Goal: Task Accomplishment & Management: Use online tool/utility

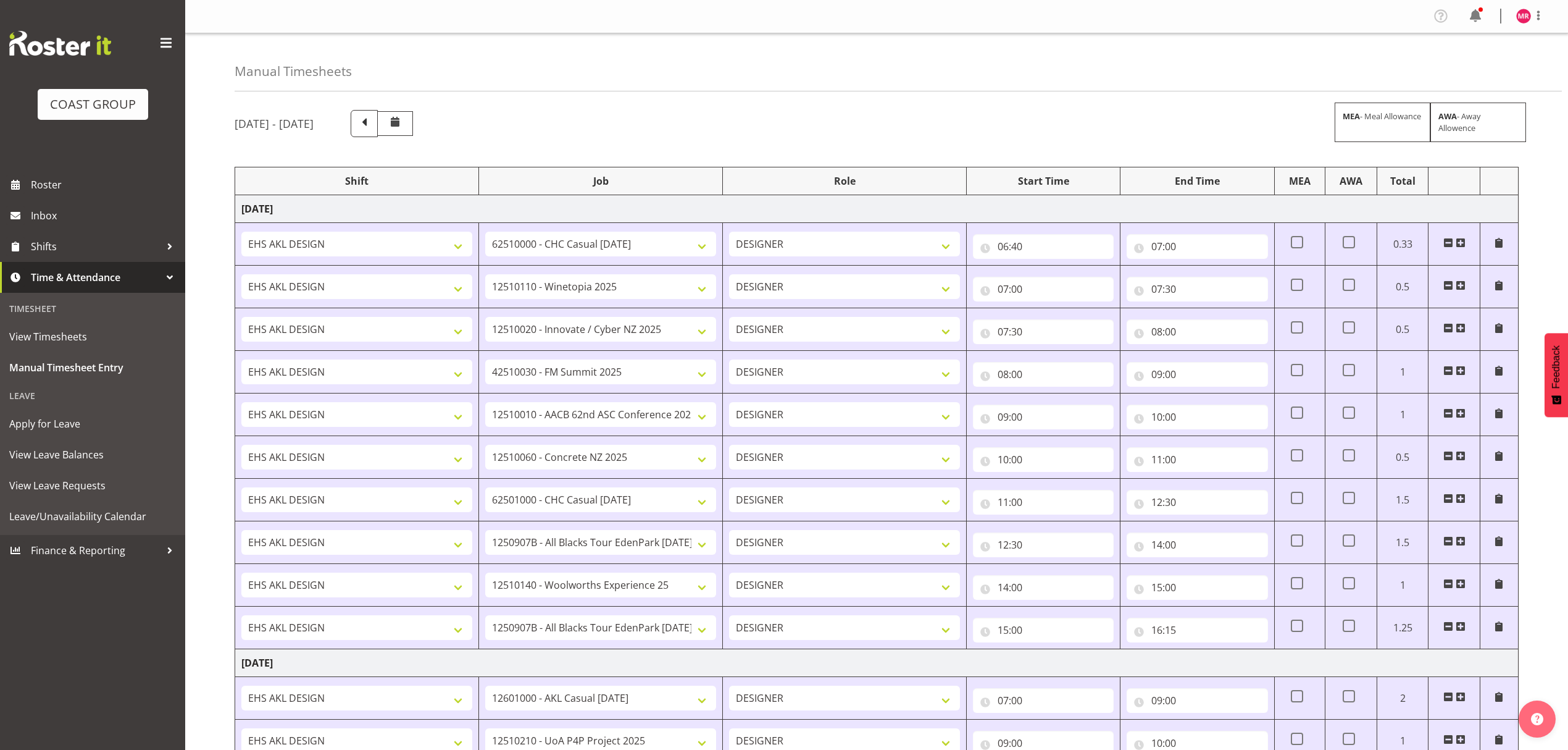
select select "1321"
select select "8690"
select select "1321"
select select "10038"
select select "1321"
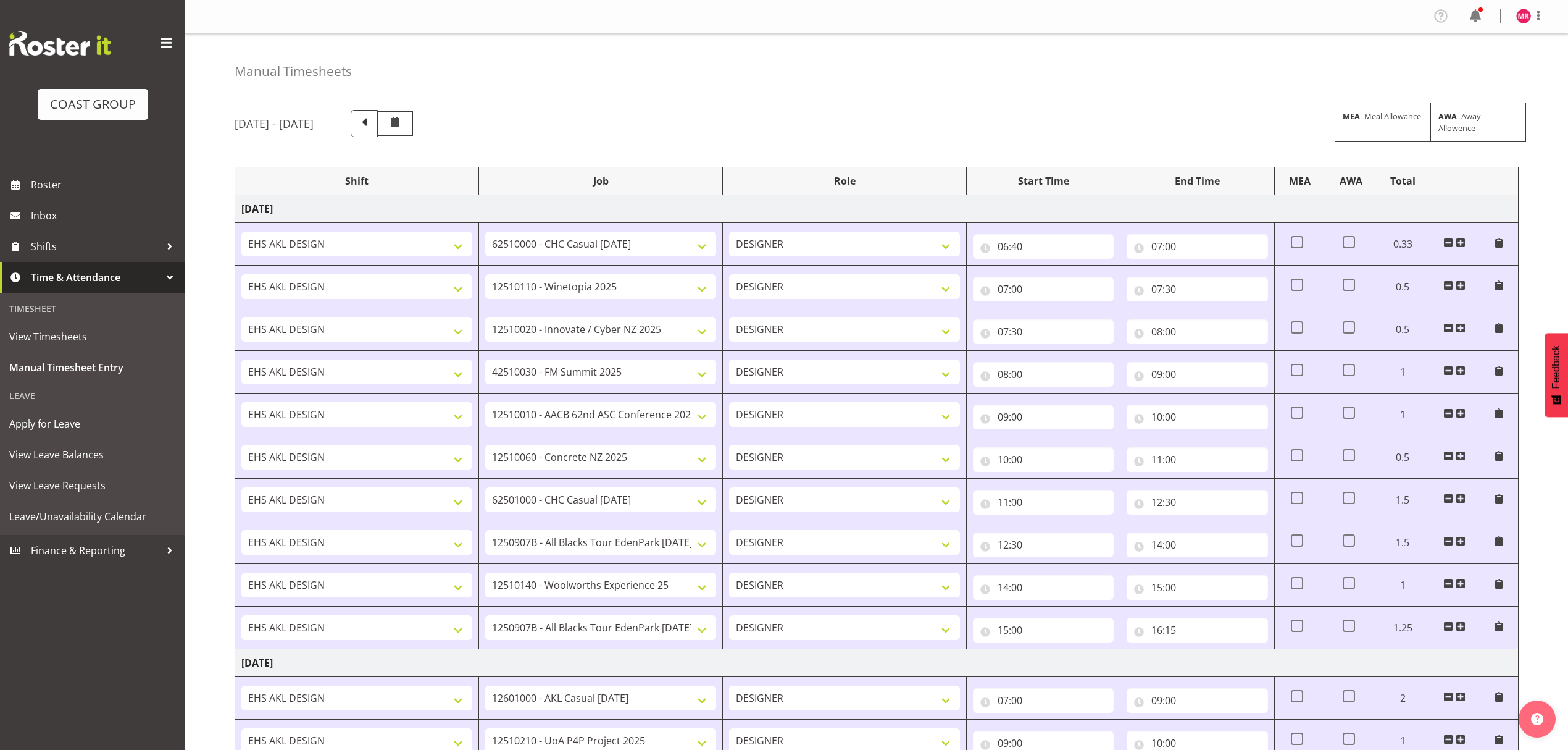
select select "8995"
select select "1321"
select select "9890"
select select "1321"
select select "8960"
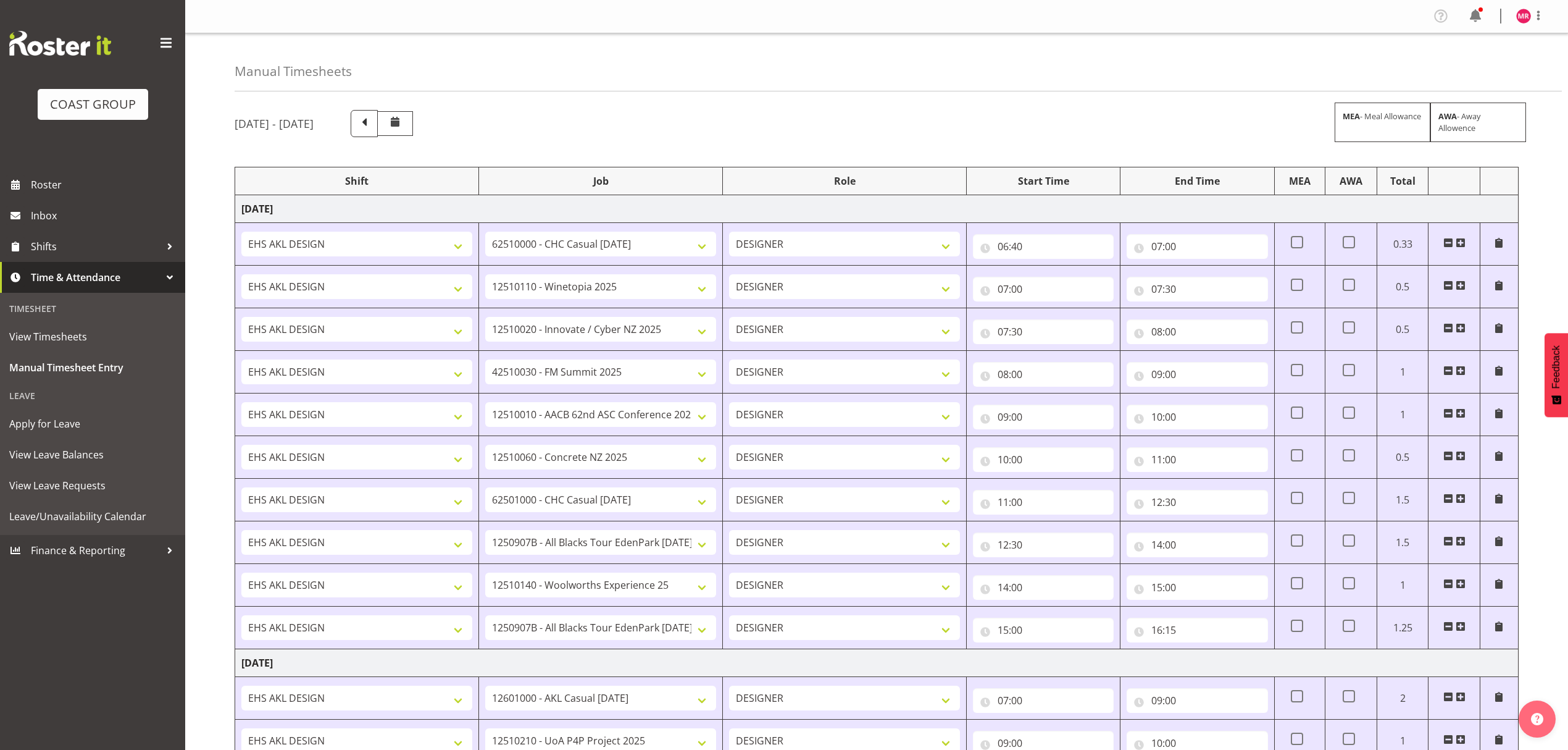
select select "1321"
select select "9452"
select select "1321"
select select "8681"
select select "1321"
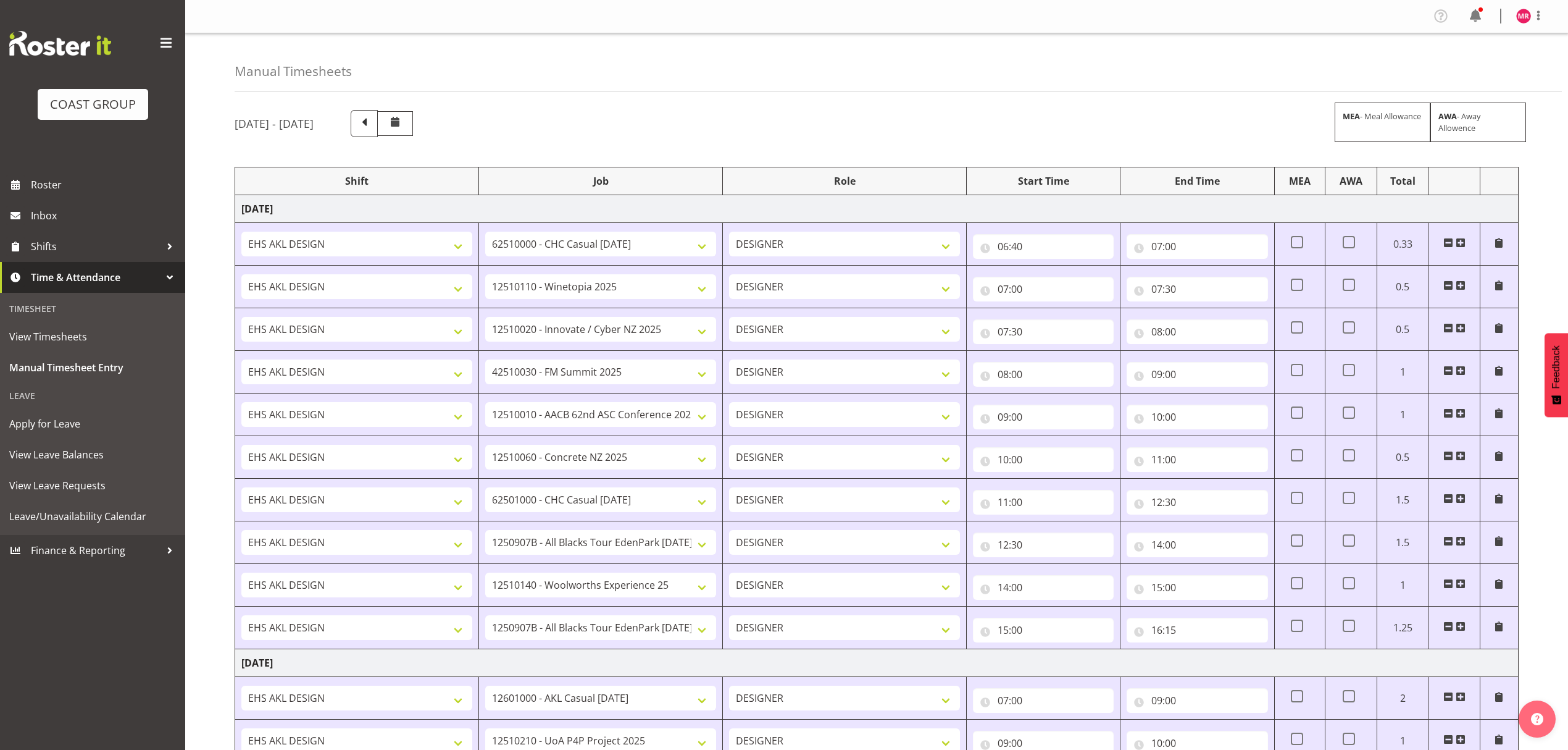
select select "10497"
select select "1321"
select select "10237"
select select "1321"
select select "10497"
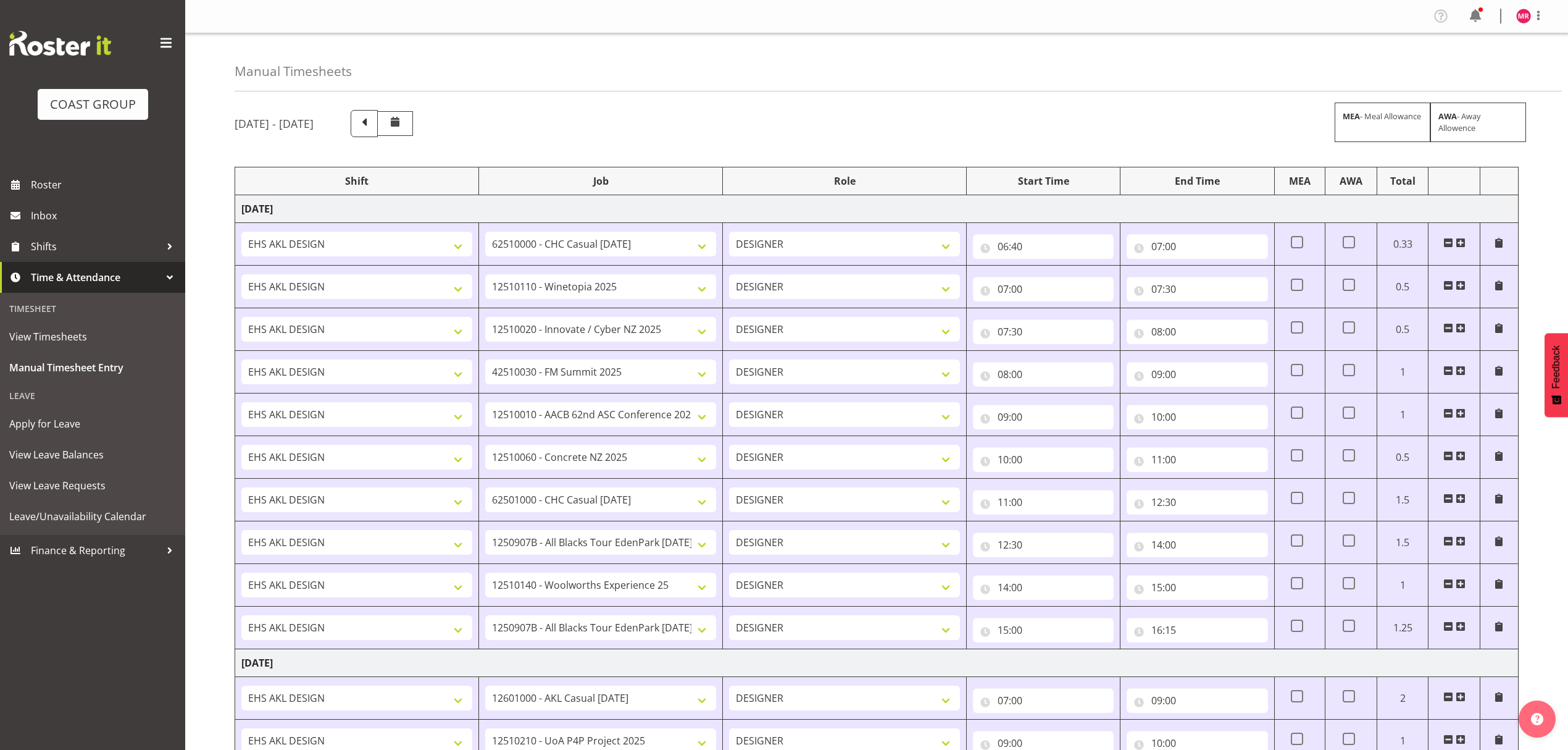
select select "1321"
select select "10307"
select select "1321"
select select "10613"
select select "1321"
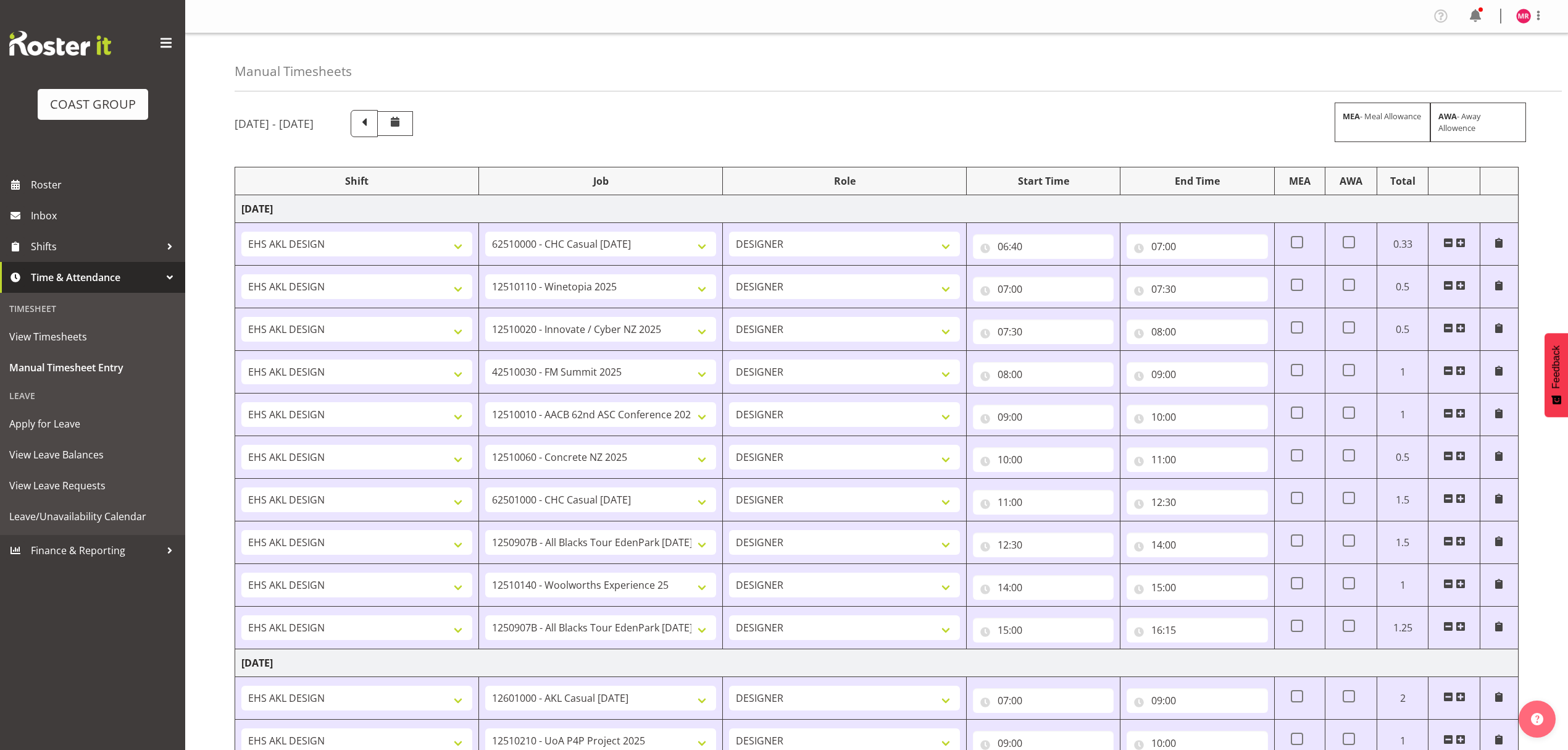
select select "10237"
select select "1321"
select select "8960"
select select "1321"
select select "10517"
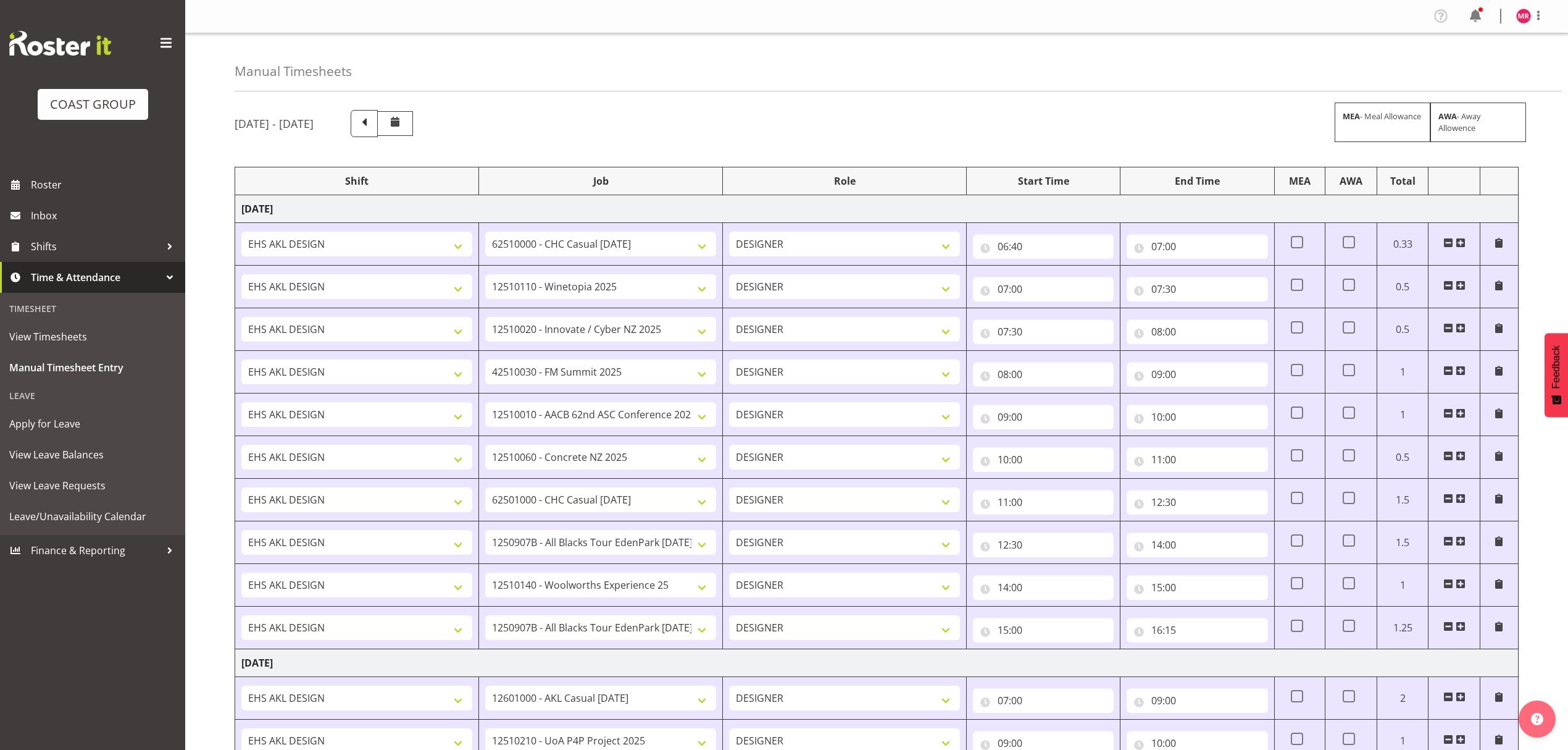
select select "1321"
select select "10497"
select select "1321"
select select "9235"
select select "1321"
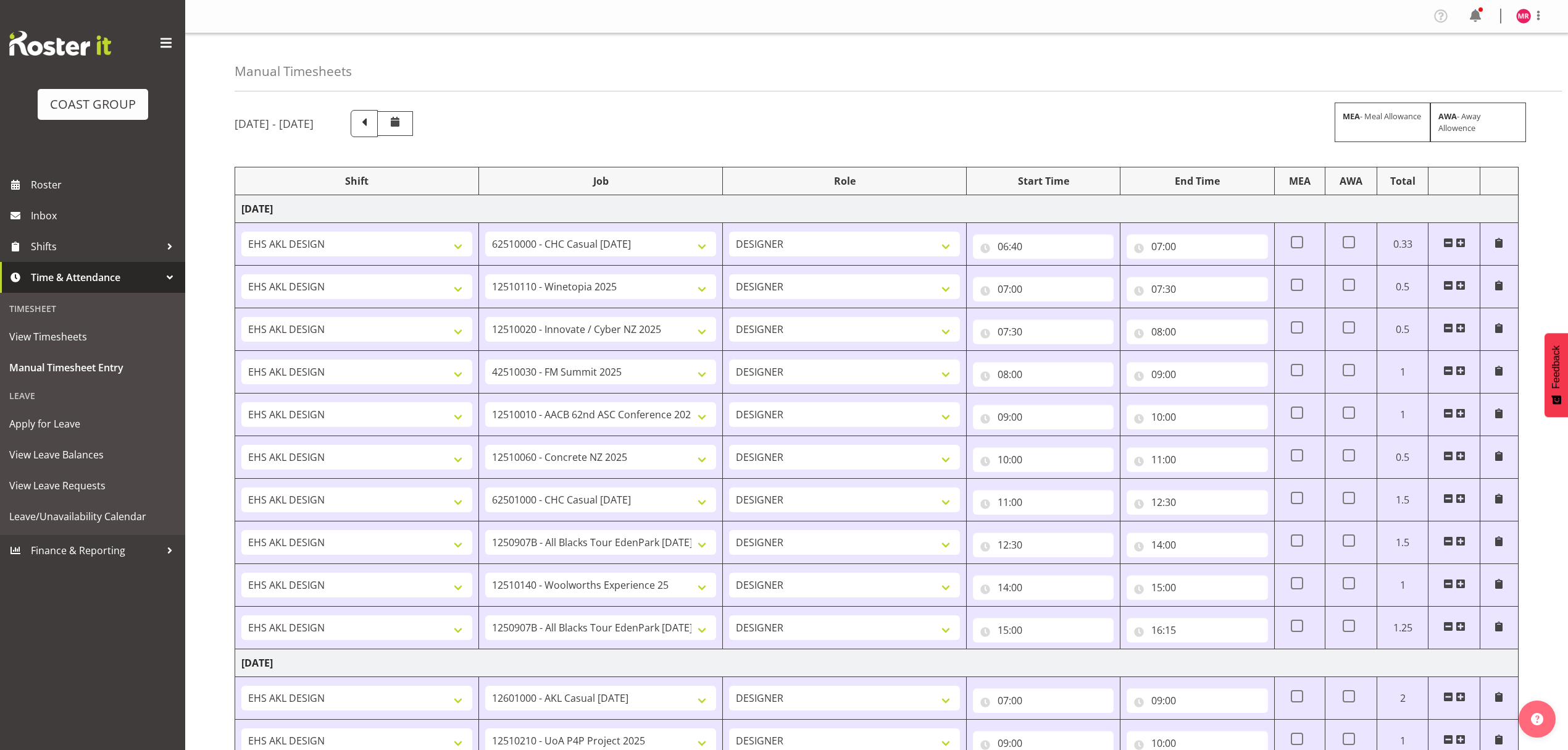
select select "9253"
select select "1321"
select select "8002"
select select "1321"
select select "9890"
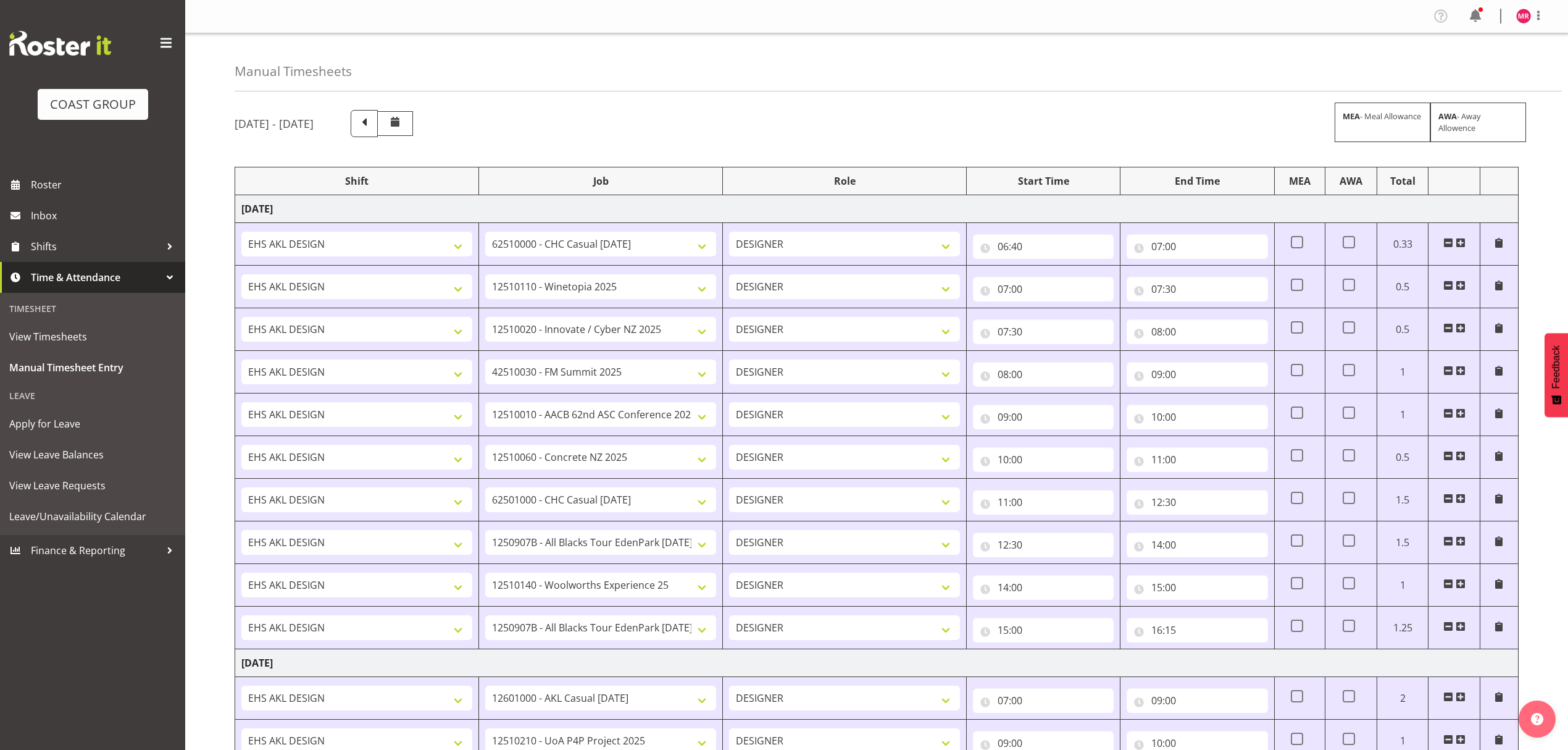
select select "1321"
select select "9452"
select select "1321"
select select "9902"
select select "1321"
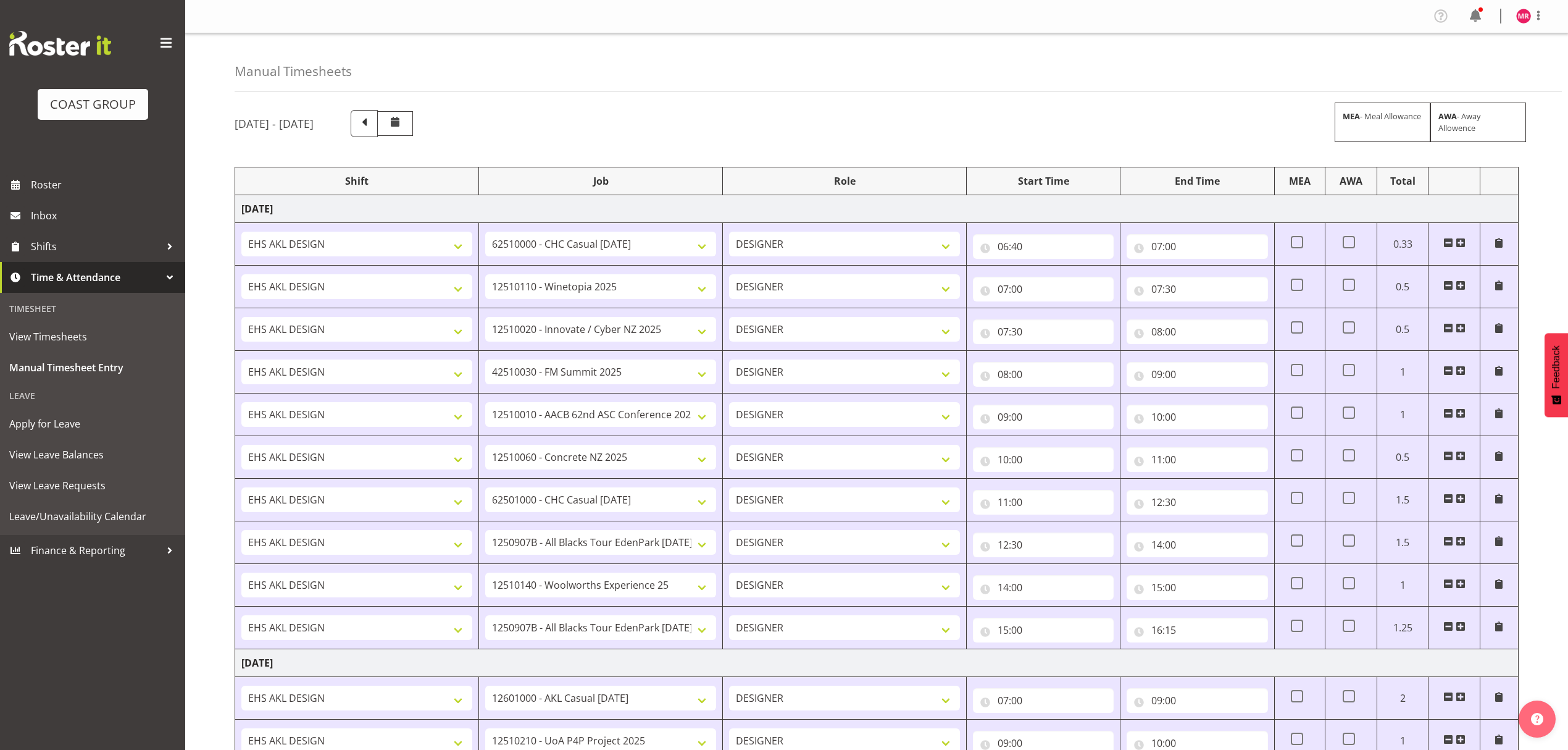
select select "9321"
select select "1321"
select select "8002"
select select "1321"
select select "10537"
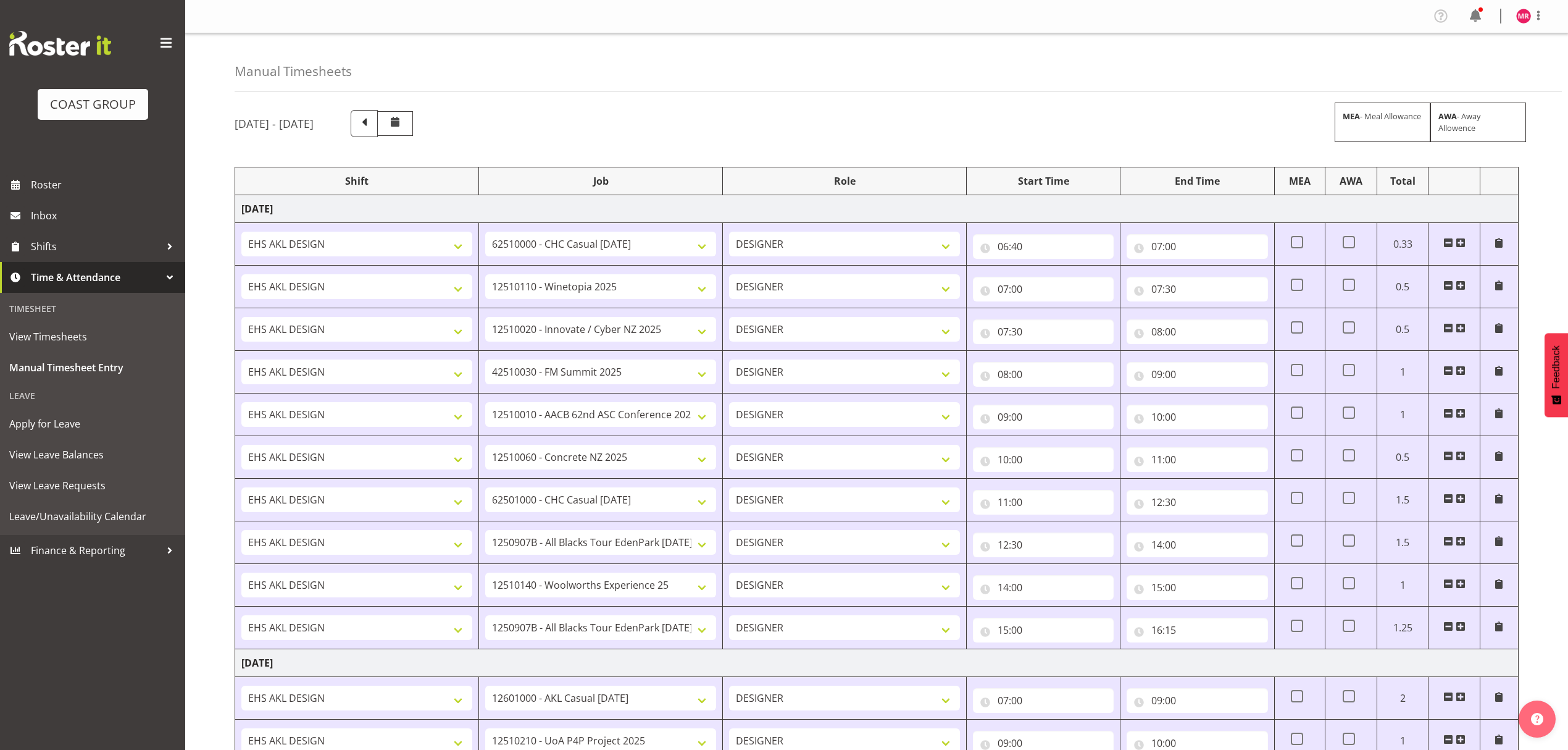
select select "1321"
select select "9791"
select select "1321"
select select "8995"
select select "1321"
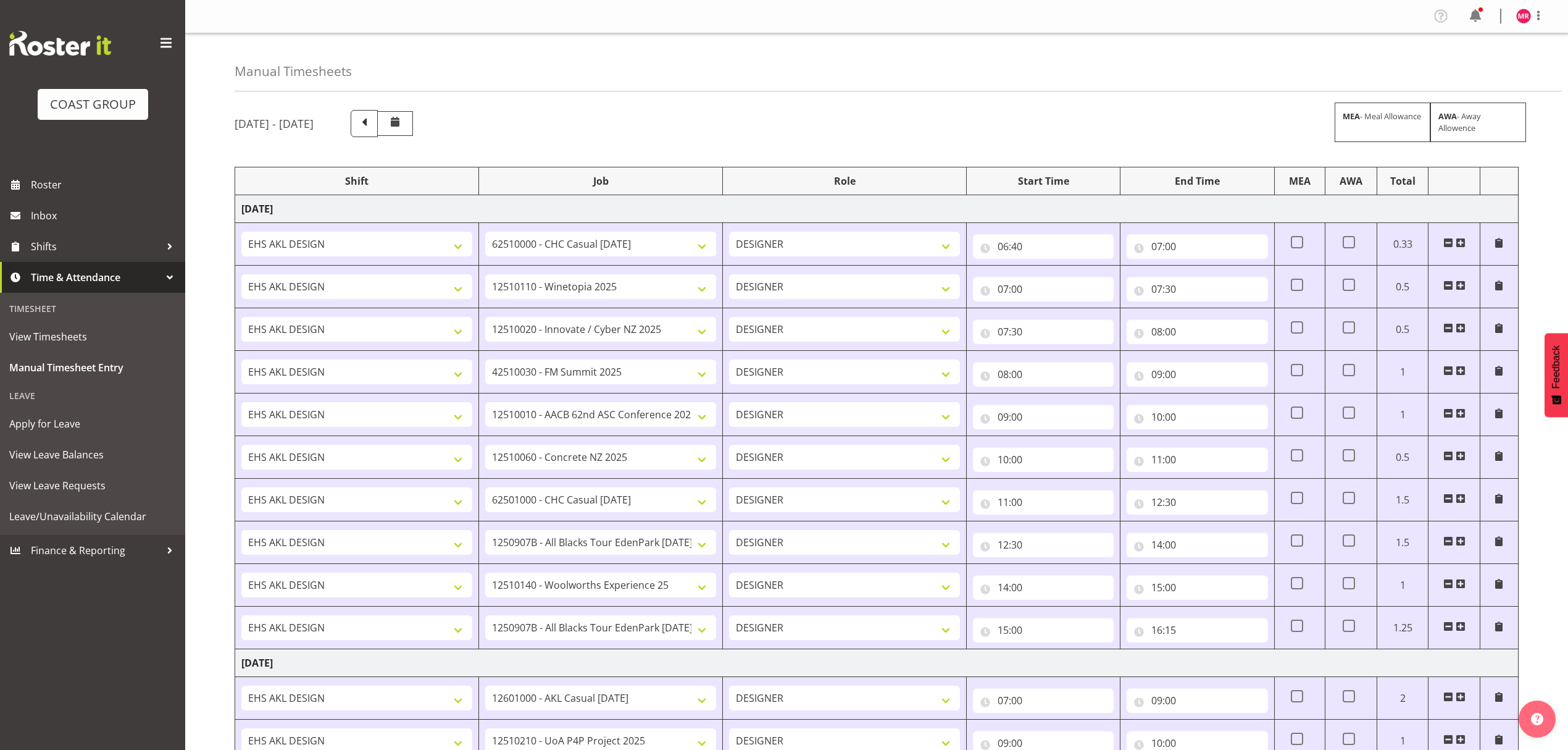
select select "9253"
select select "1321"
select select "10517"
select select "1321"
select select "8995"
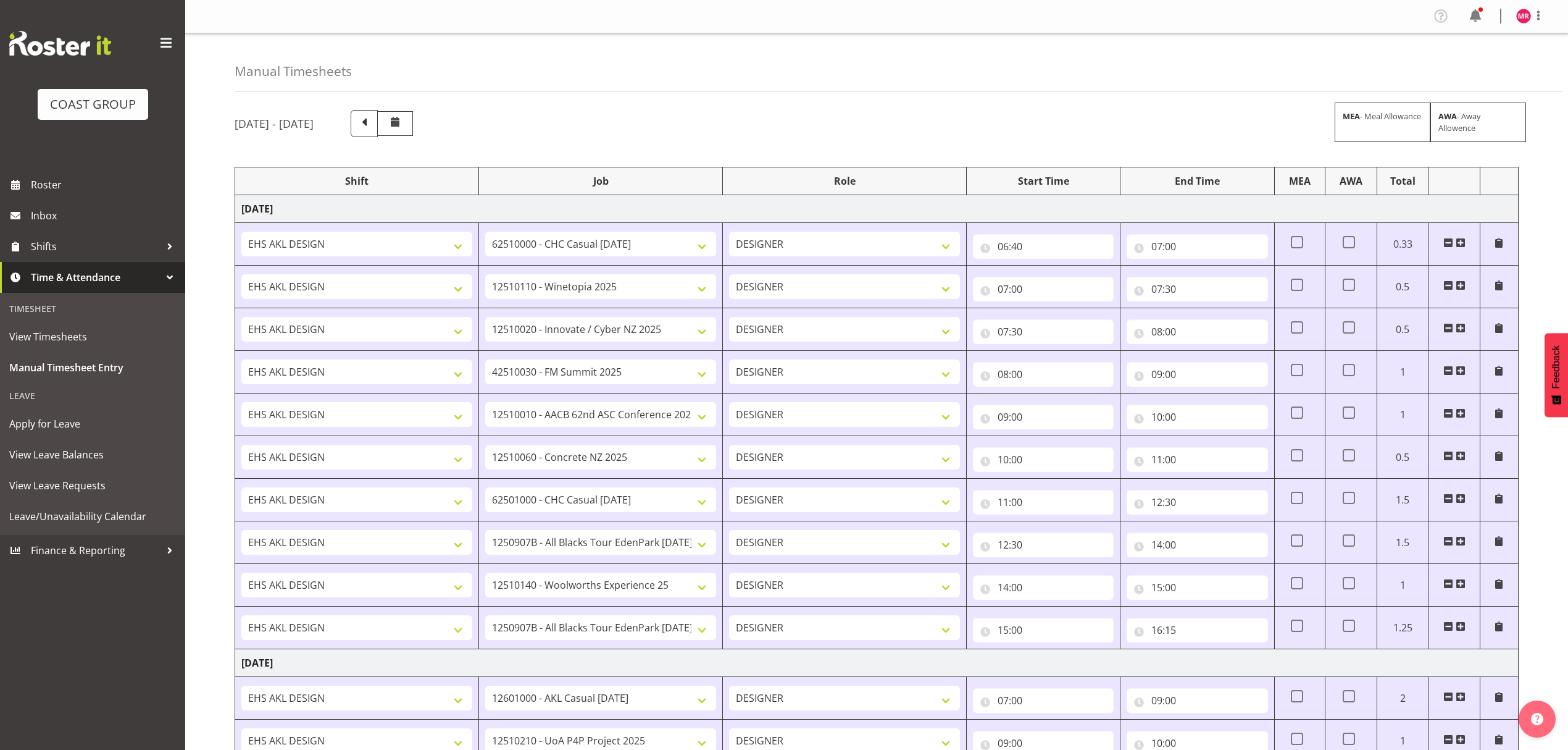
select select "1321"
select select "9207"
select select "1321"
select select "10743"
select select "1321"
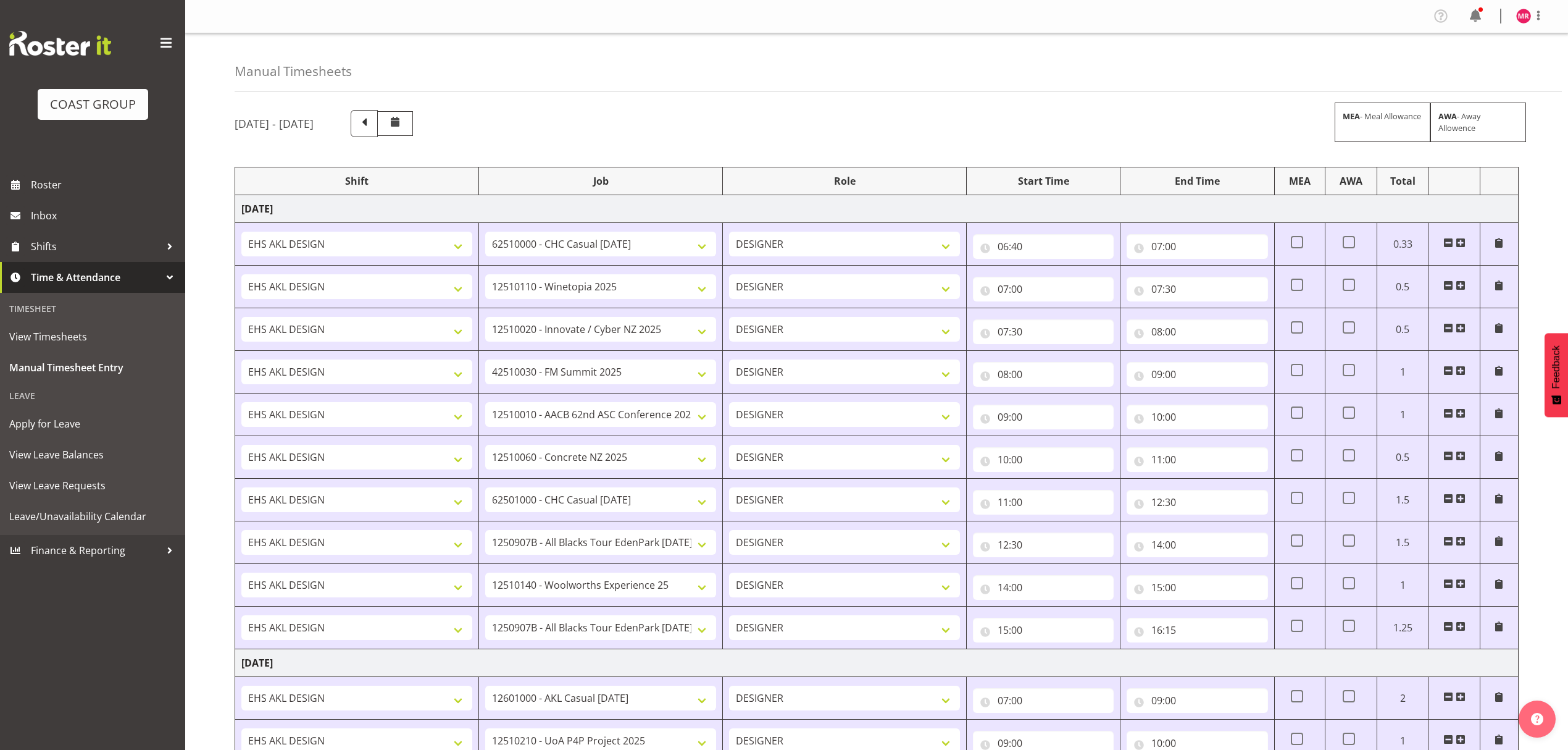
select select "10613"
select select "1321"
select select "10592"
select select "1321"
select select "10216"
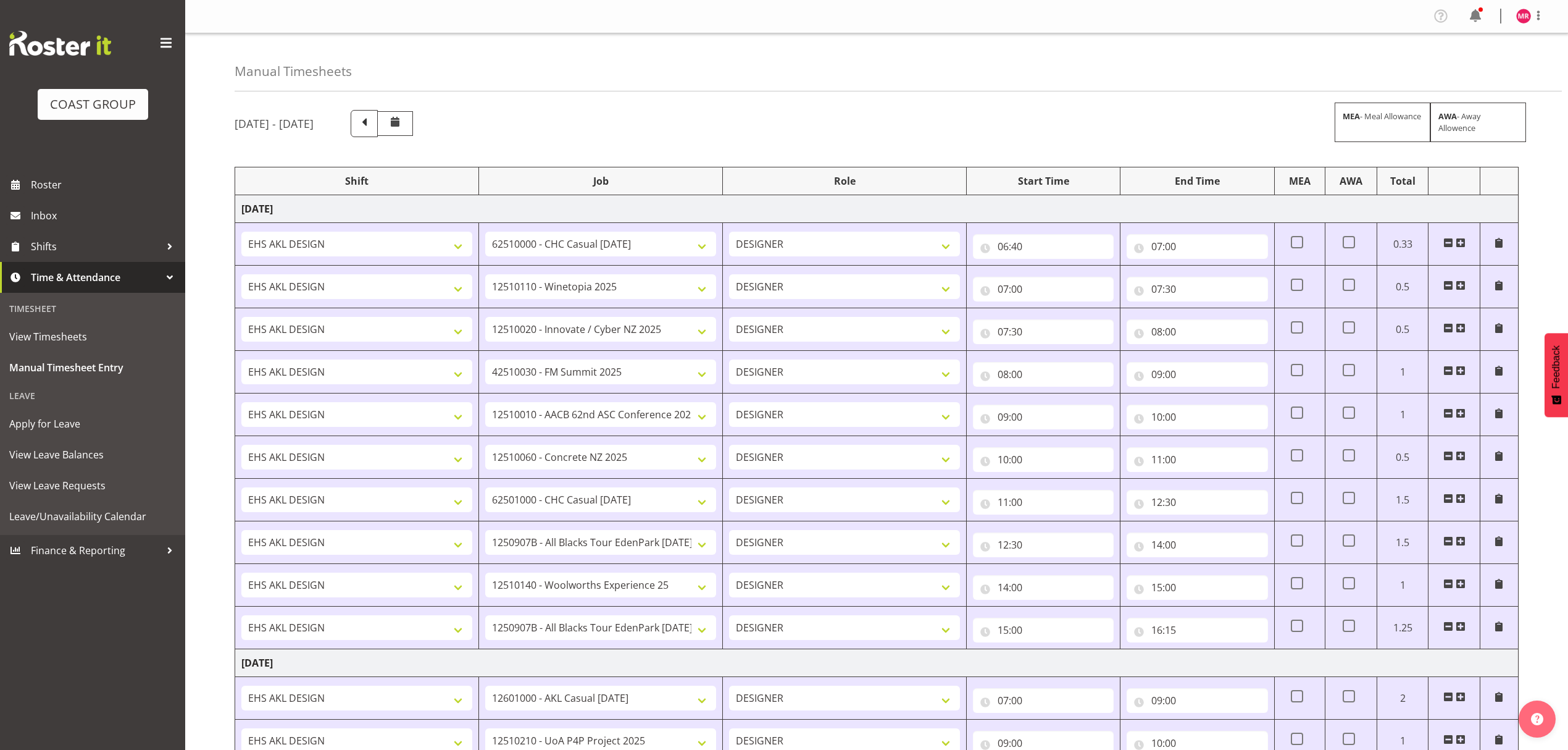
select select "1321"
select select "10290"
select select "1321"
select select "8653"
select select "1321"
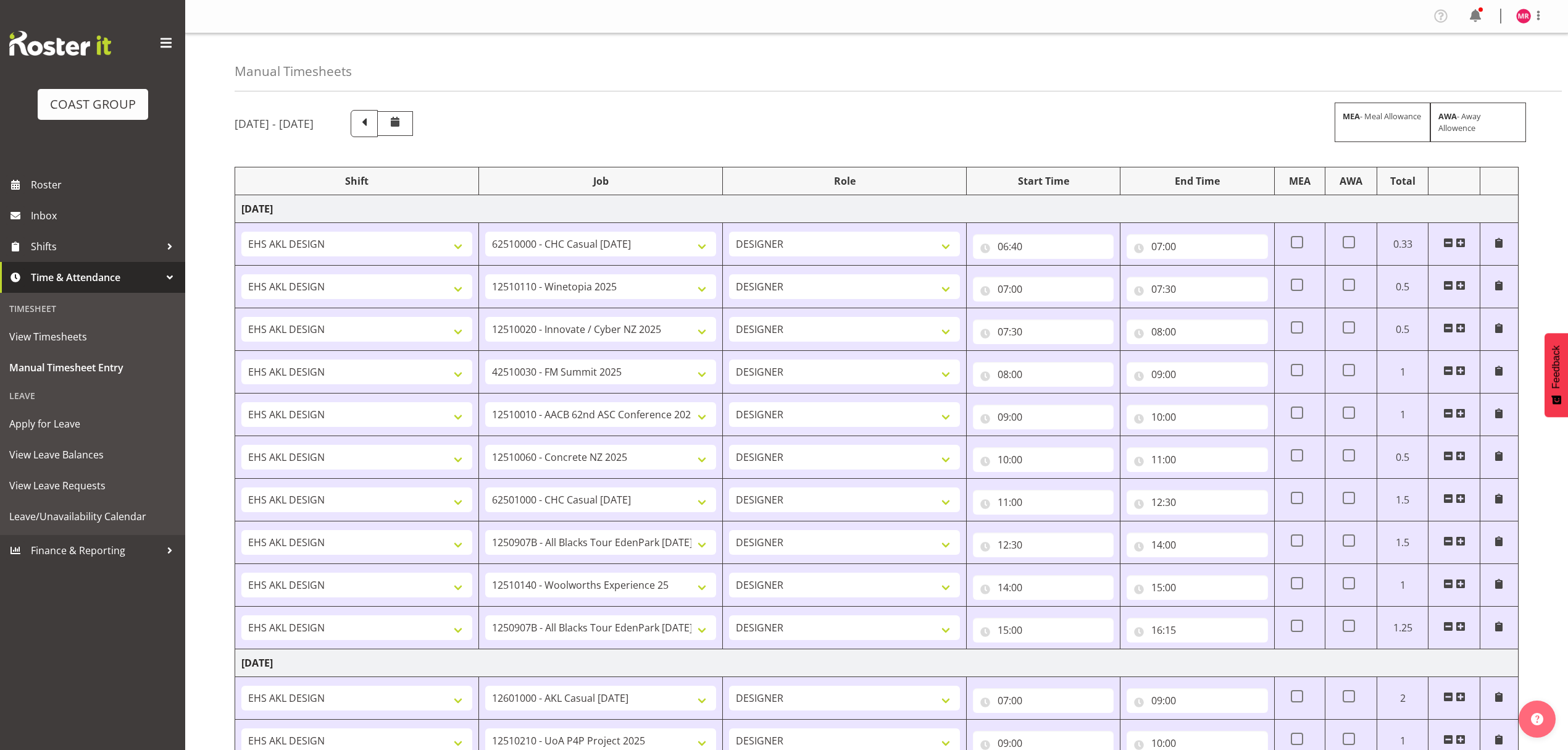
select select "10537"
select select "1321"
select select "9321"
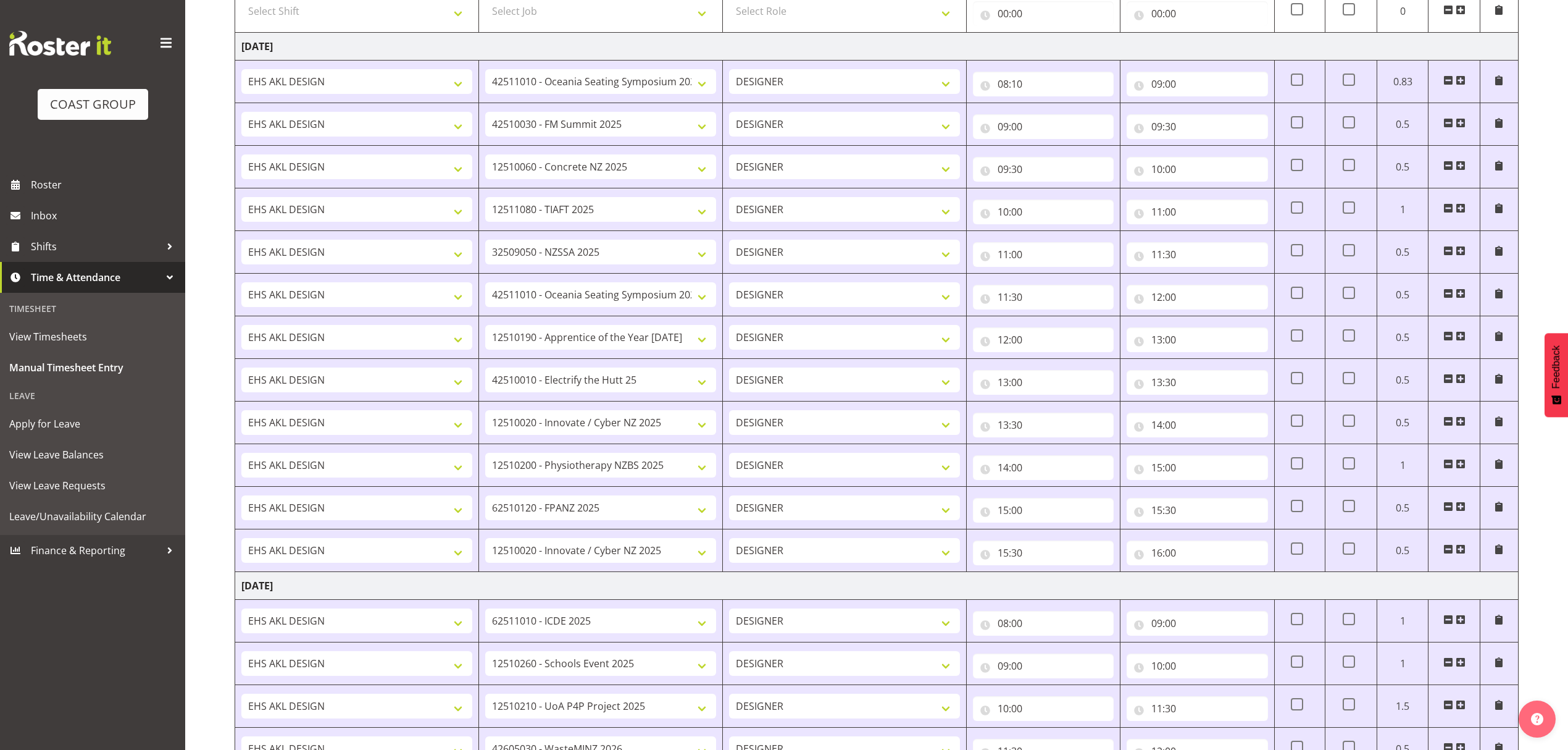
scroll to position [1193, 0]
